Goal: Use online tool/utility: Utilize a website feature to perform a specific function

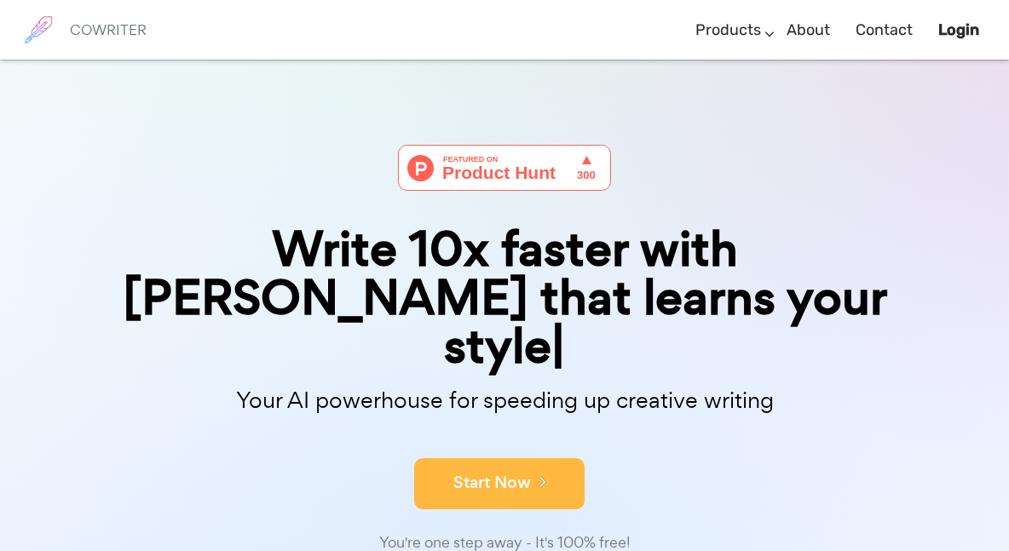
click at [529, 458] on button "Start Now" at bounding box center [499, 483] width 170 height 51
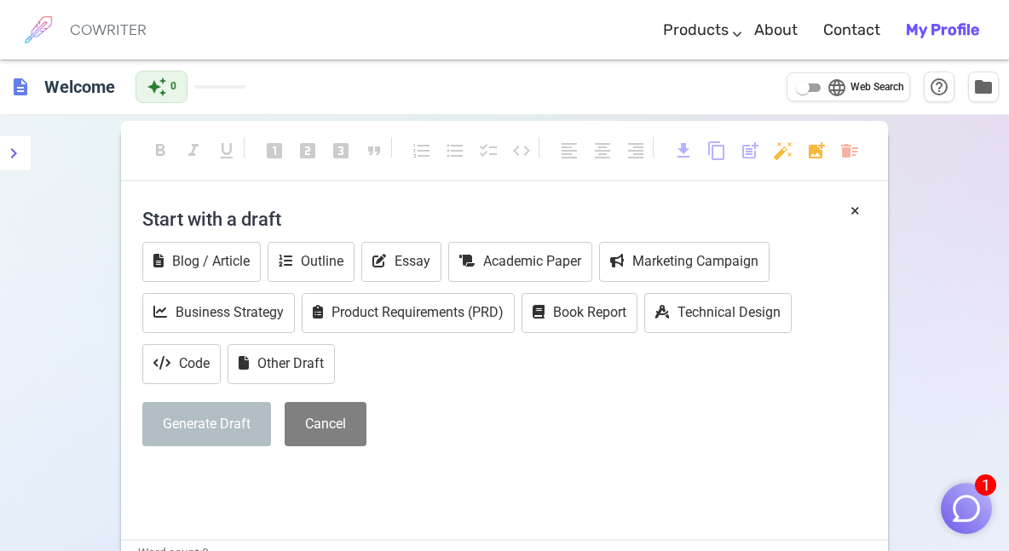
click at [266, 210] on h4 "Start with a draft" at bounding box center [504, 218] width 724 height 41
click at [313, 465] on p "﻿" at bounding box center [504, 477] width 724 height 25
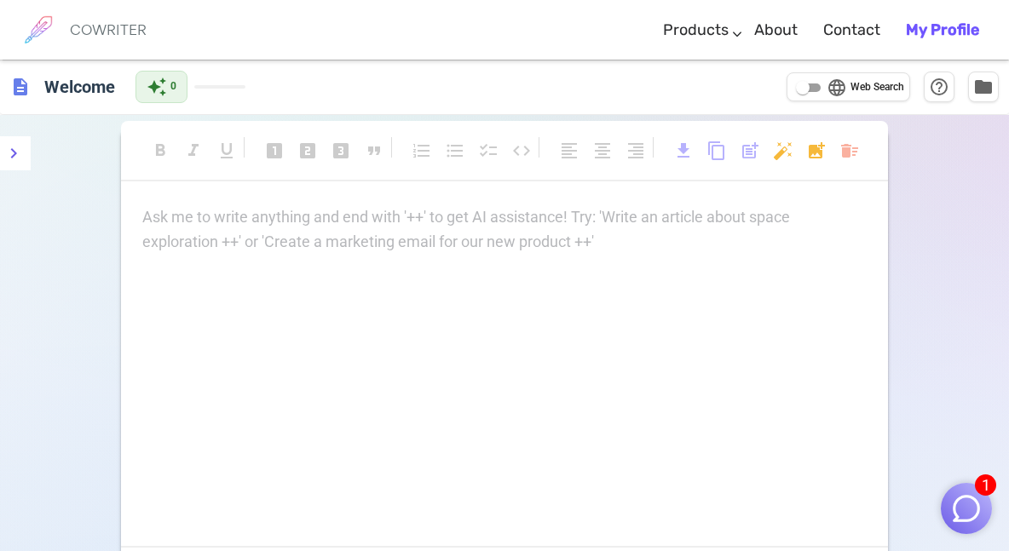
click at [244, 249] on div "Ask me to write anything and end with '++' to get AI assistance! Try: 'Write an…" at bounding box center [504, 229] width 724 height 49
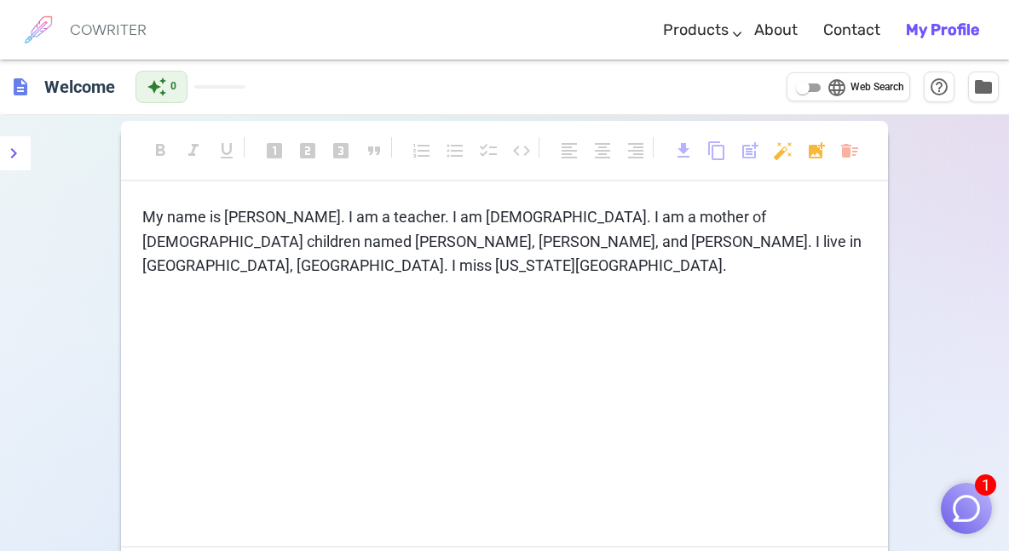
scroll to position [78, 0]
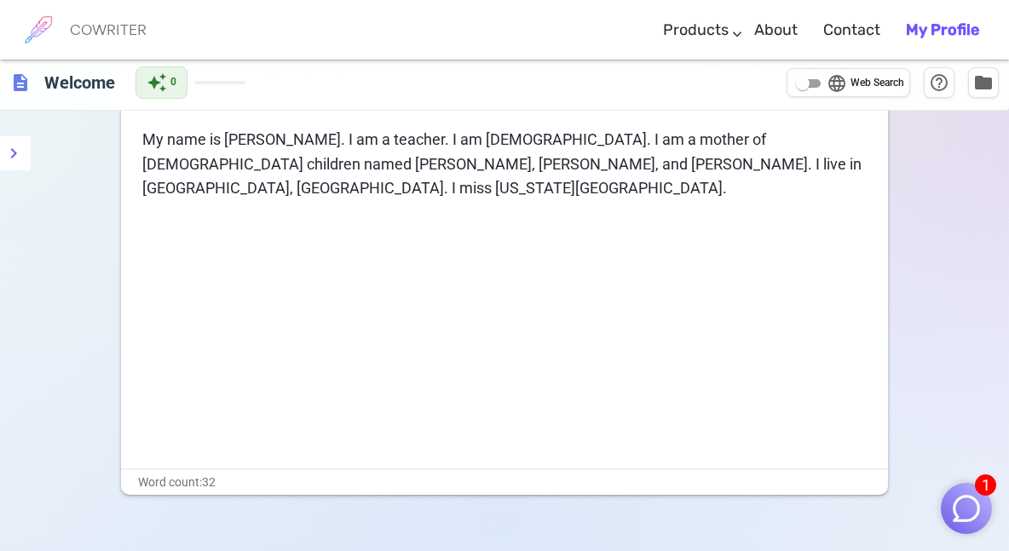
click at [468, 163] on p "My name is [PERSON_NAME]. I am a teacher. I am [DEMOGRAPHIC_DATA]. I am a mothe…" at bounding box center [504, 164] width 724 height 73
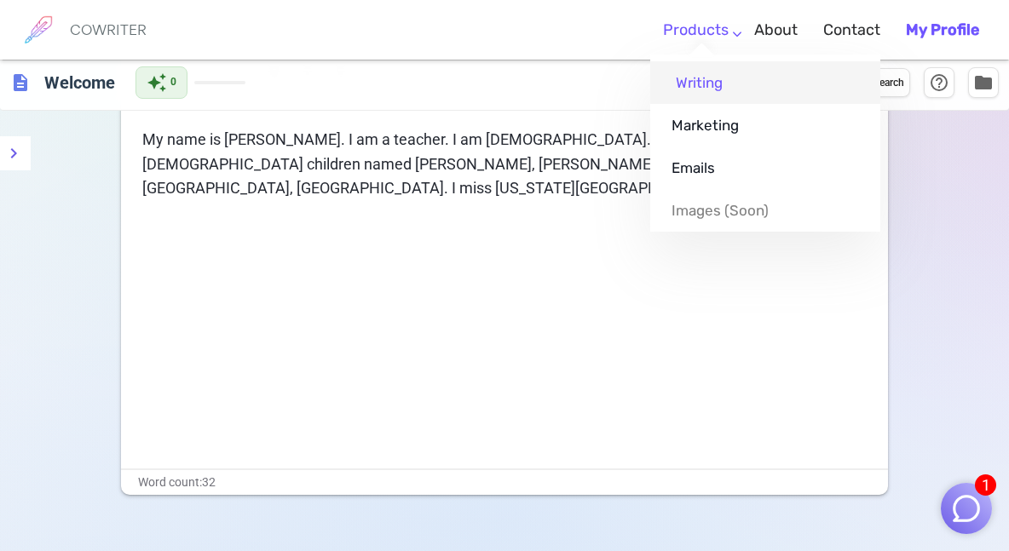
click at [709, 71] on link "Writing" at bounding box center [765, 82] width 230 height 43
click at [709, 82] on link "Writing" at bounding box center [765, 82] width 230 height 43
click at [685, 93] on link "Writing" at bounding box center [765, 82] width 230 height 43
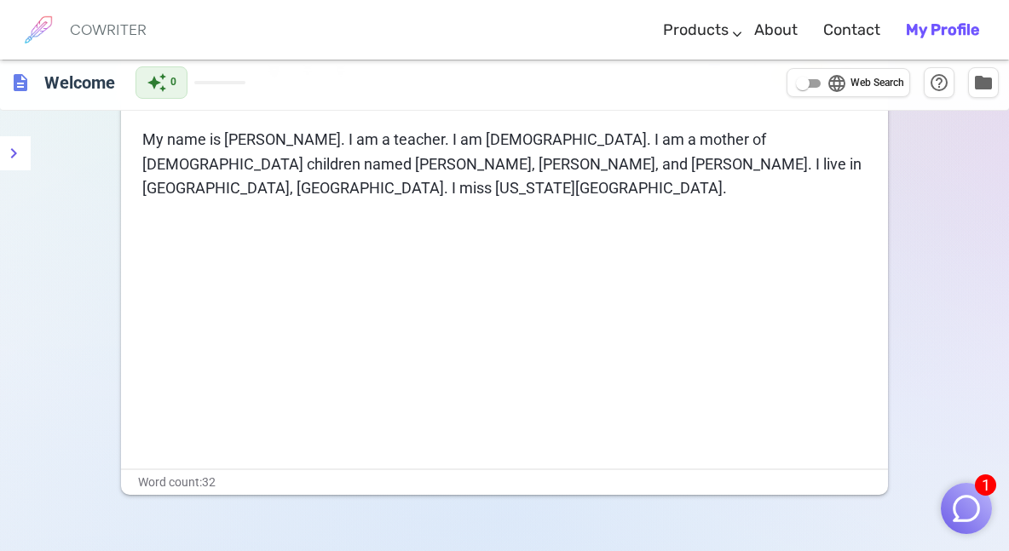
click at [630, 209] on div "My name is [PERSON_NAME]. I am a teacher. I am [DEMOGRAPHIC_DATA]. I am a mothe…" at bounding box center [504, 196] width 724 height 136
